Goal: Task Accomplishment & Management: Use online tool/utility

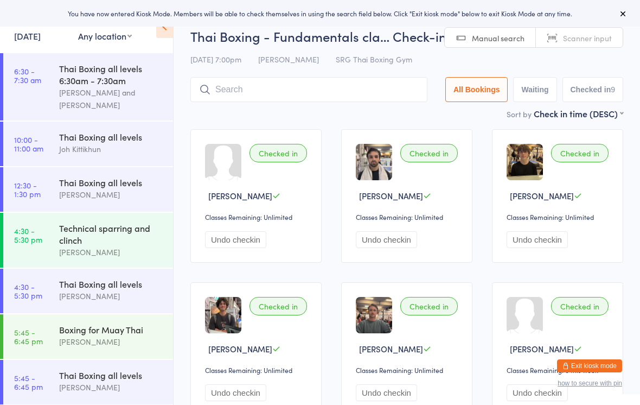
click at [585, 367] on button "Exit kiosk mode" at bounding box center [589, 365] width 65 height 13
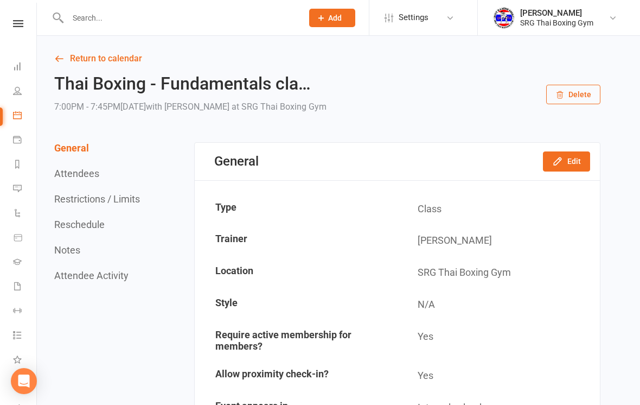
click at [14, 95] on link "People" at bounding box center [25, 92] width 24 height 24
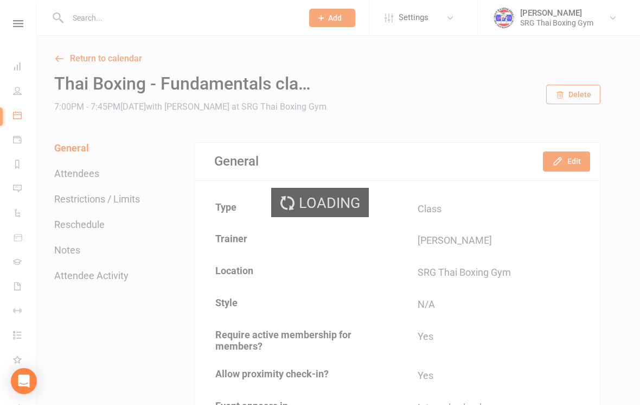
select select "100"
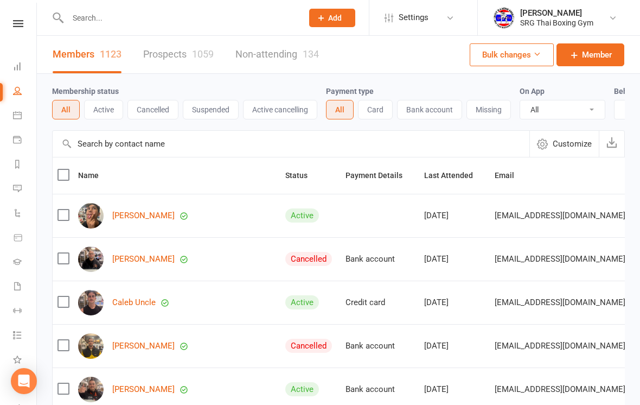
click at [14, 60] on link "Dashboard" at bounding box center [25, 67] width 24 height 24
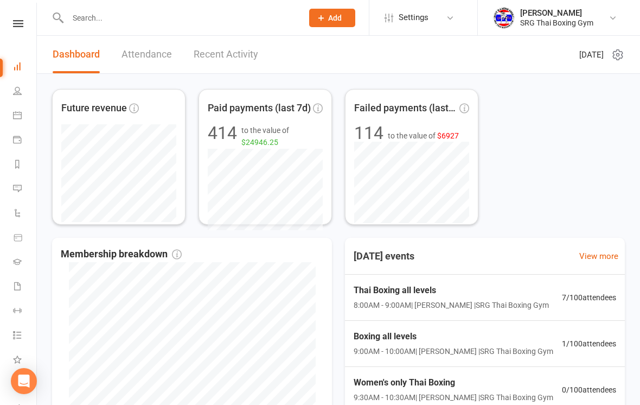
click at [159, 49] on link "Attendance" at bounding box center [147, 54] width 50 height 37
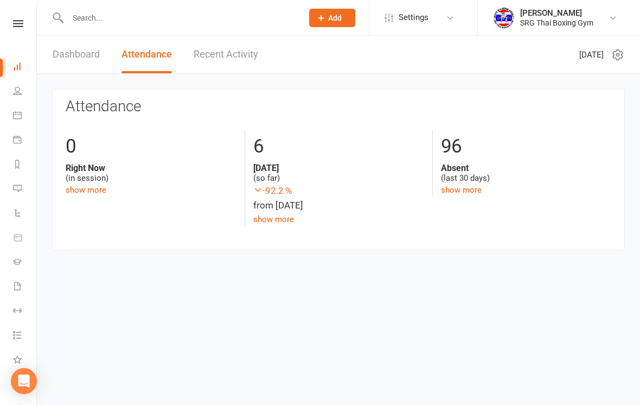
click at [100, 42] on link "Dashboard" at bounding box center [76, 54] width 47 height 37
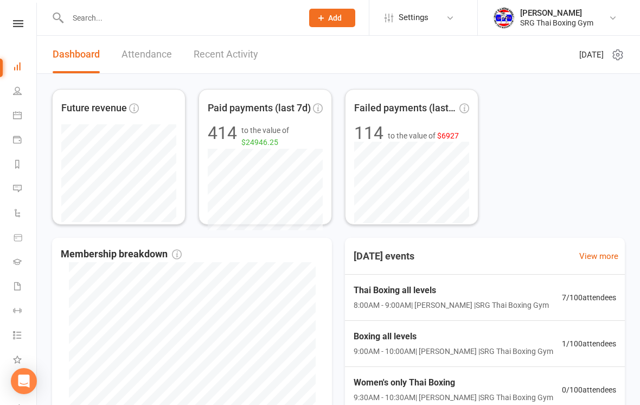
click at [9, 3] on nav "Clubworx Dashboard People Calendar Payments Reports Messages Automations Produc…" at bounding box center [18, 205] width 37 height 405
click at [24, 86] on link "People" at bounding box center [25, 92] width 24 height 24
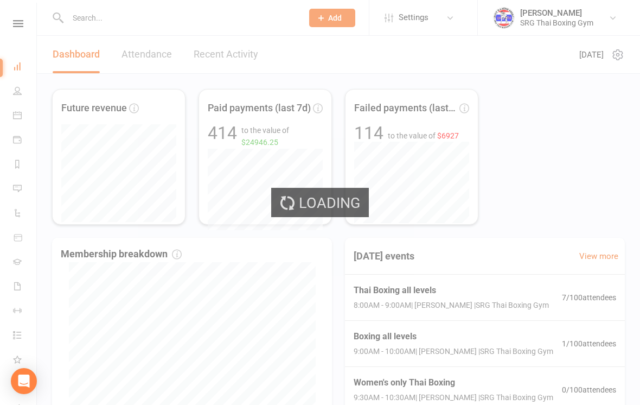
select select "100"
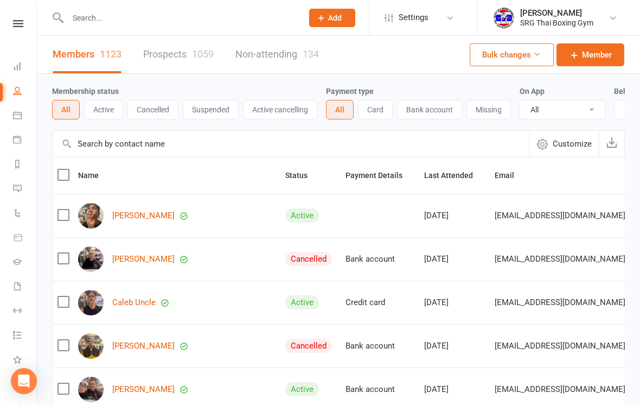
click at [19, 117] on icon at bounding box center [17, 115] width 9 height 9
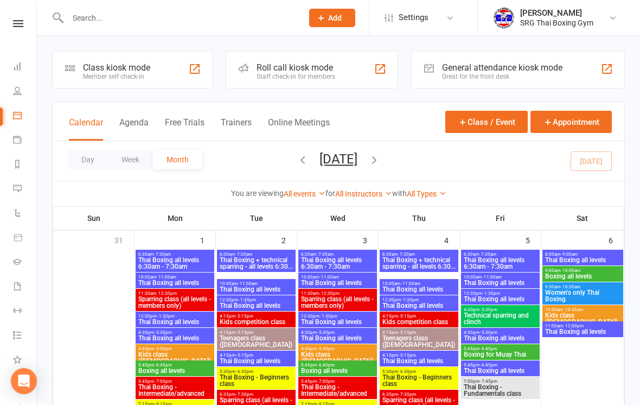
click at [186, 69] on div "Class kiosk mode Member self check-in" at bounding box center [132, 69] width 161 height 37
